Goal: Task Accomplishment & Management: Use online tool/utility

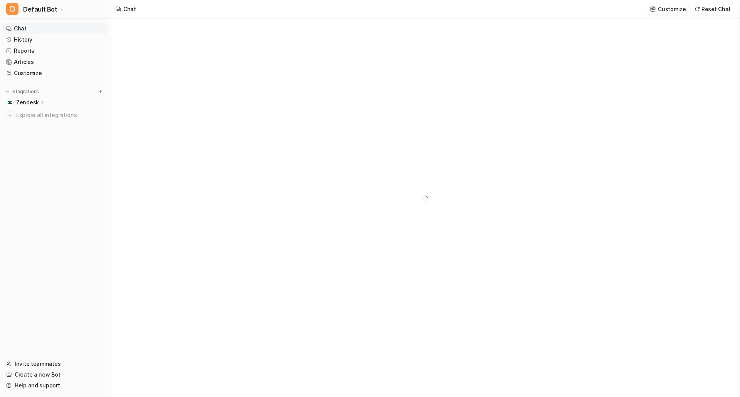
type textarea "**********"
click at [45, 15] on button "D Default Bot" at bounding box center [55, 9] width 111 height 19
click at [63, 38] on link "Z Zendesk" at bounding box center [61, 42] width 106 height 13
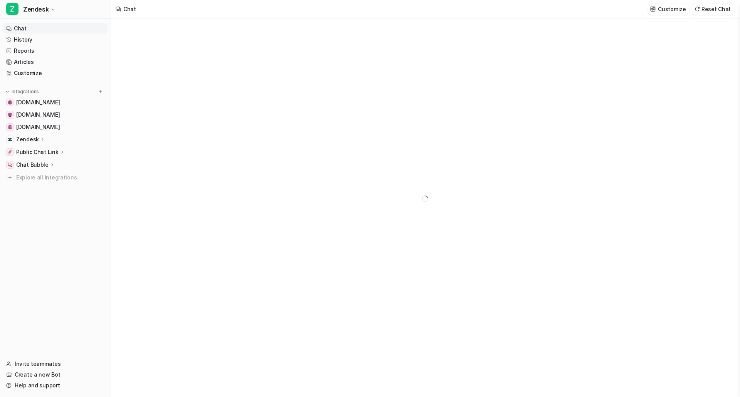
type textarea "**********"
